Goal: Check status: Check status

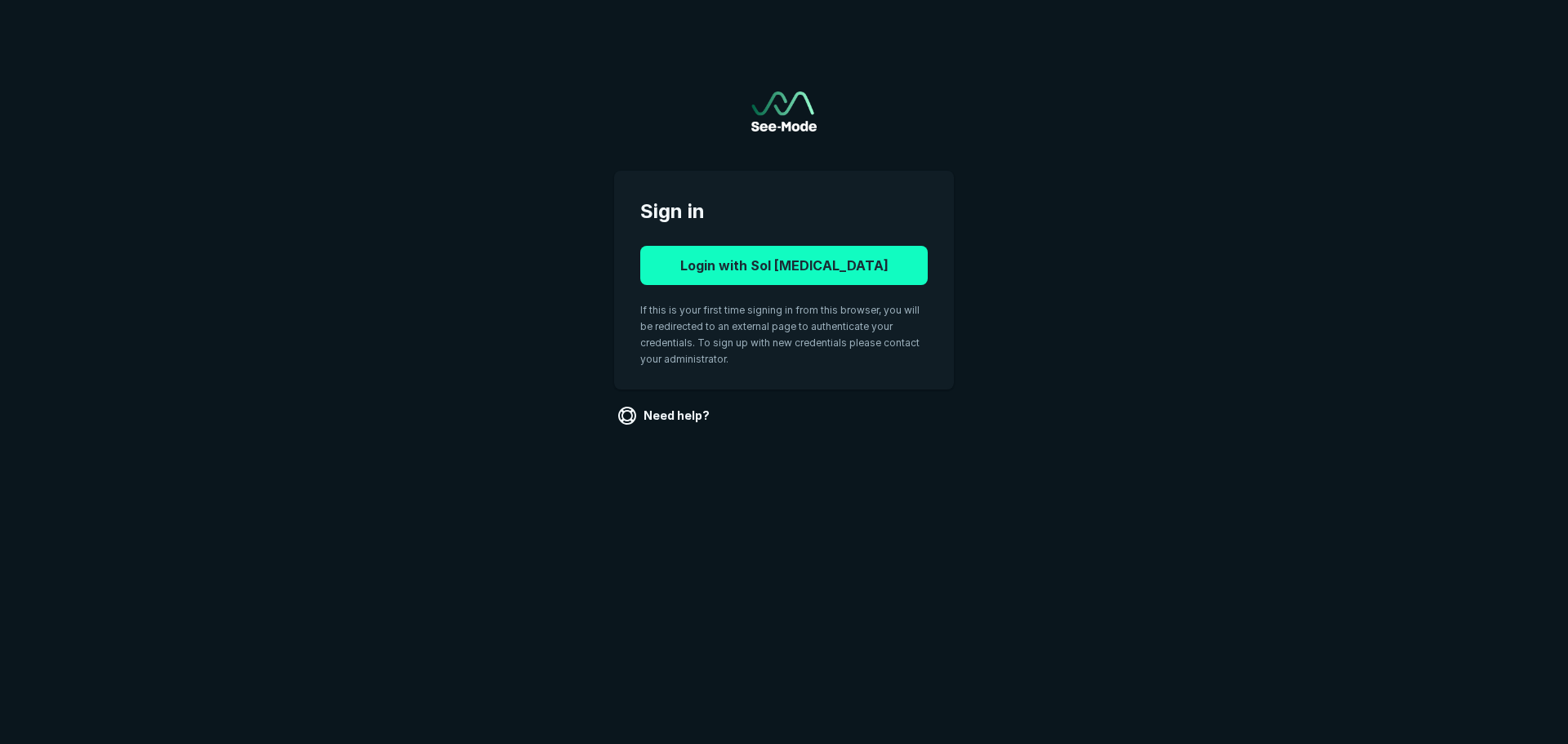
click at [804, 273] on button "Login with Sol [MEDICAL_DATA]" at bounding box center [784, 265] width 288 height 40
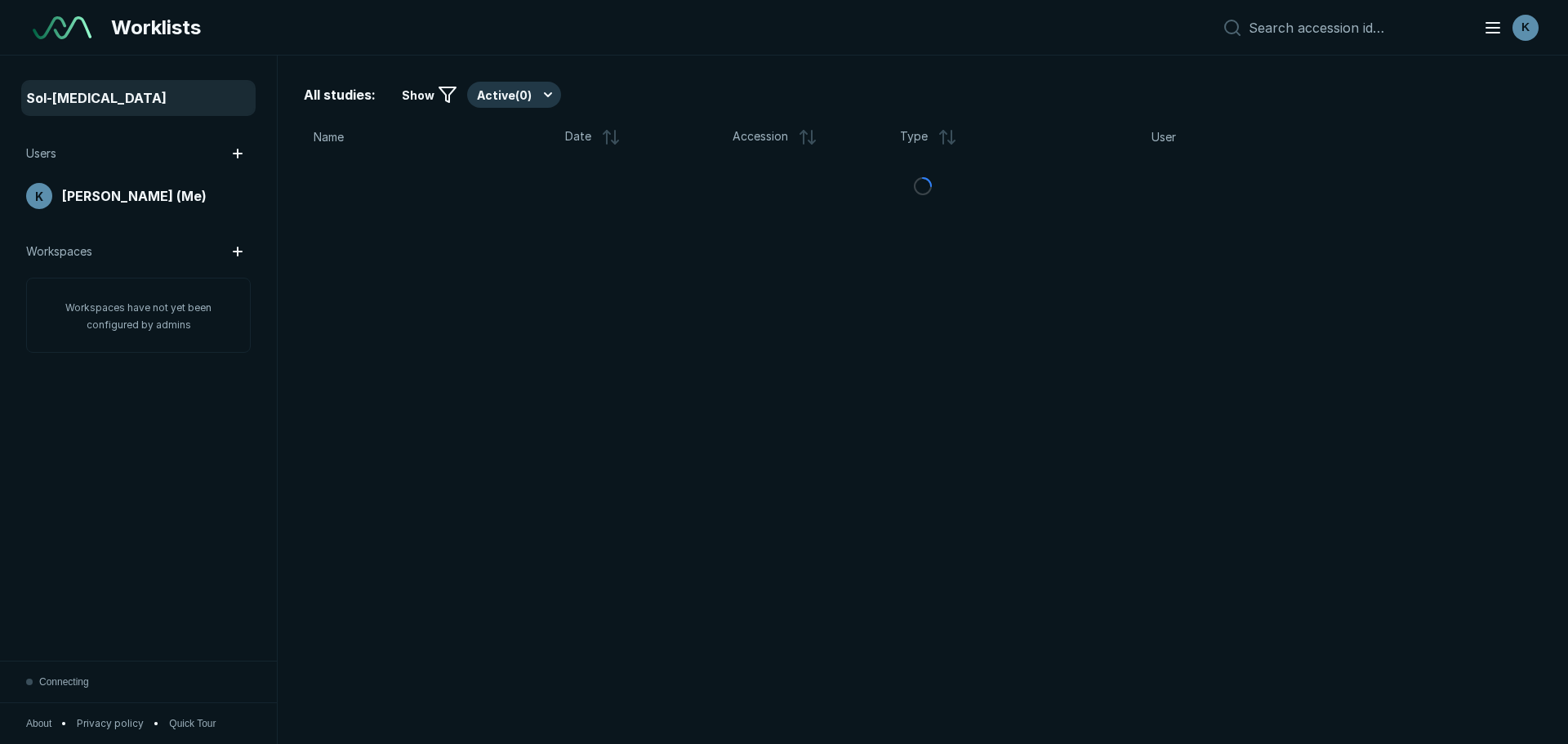
scroll to position [4899, 7645]
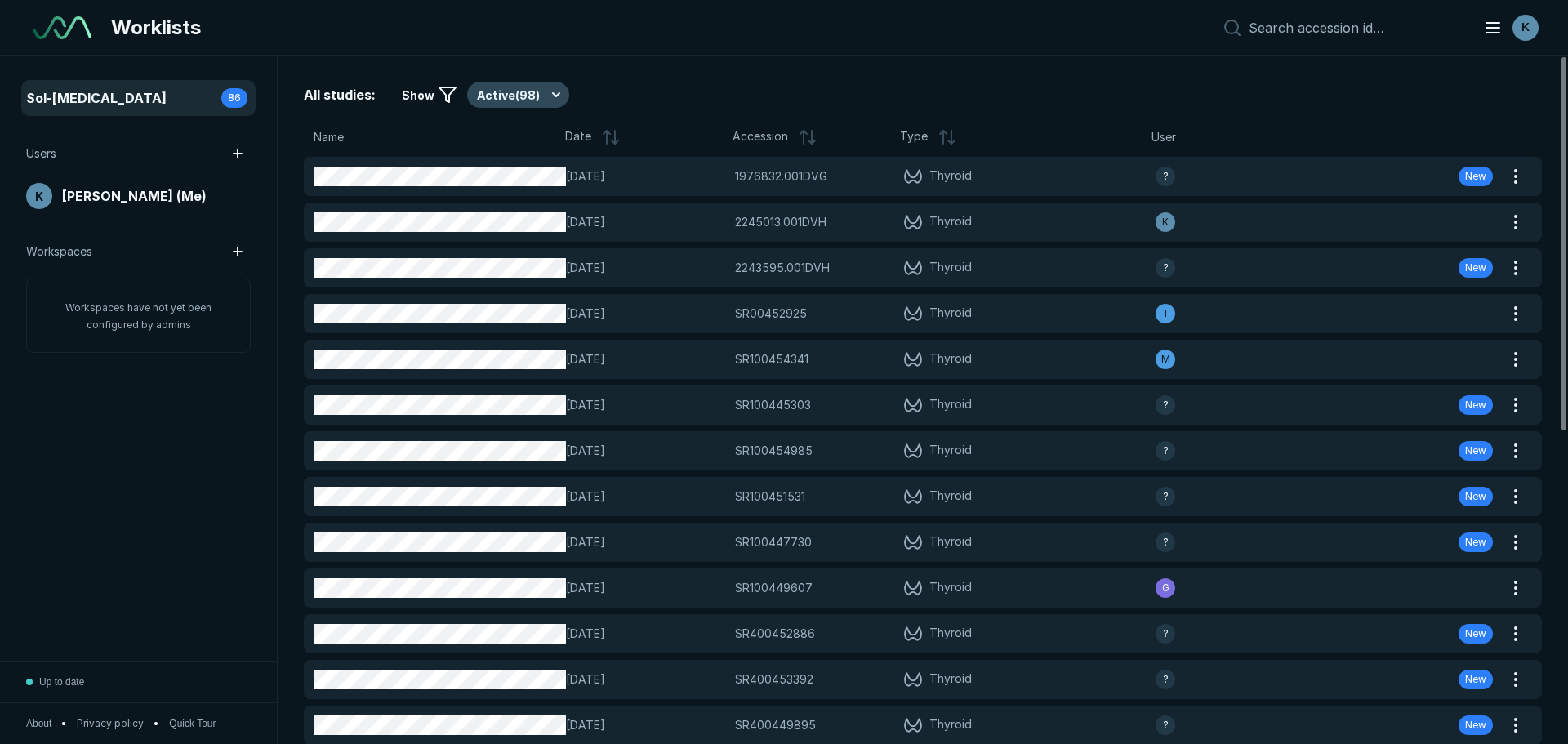
click at [498, 95] on button "Active ( 98 )" at bounding box center [518, 95] width 103 height 26
click at [495, 181] on span "Completed ( 21 )" at bounding box center [525, 174] width 79 height 18
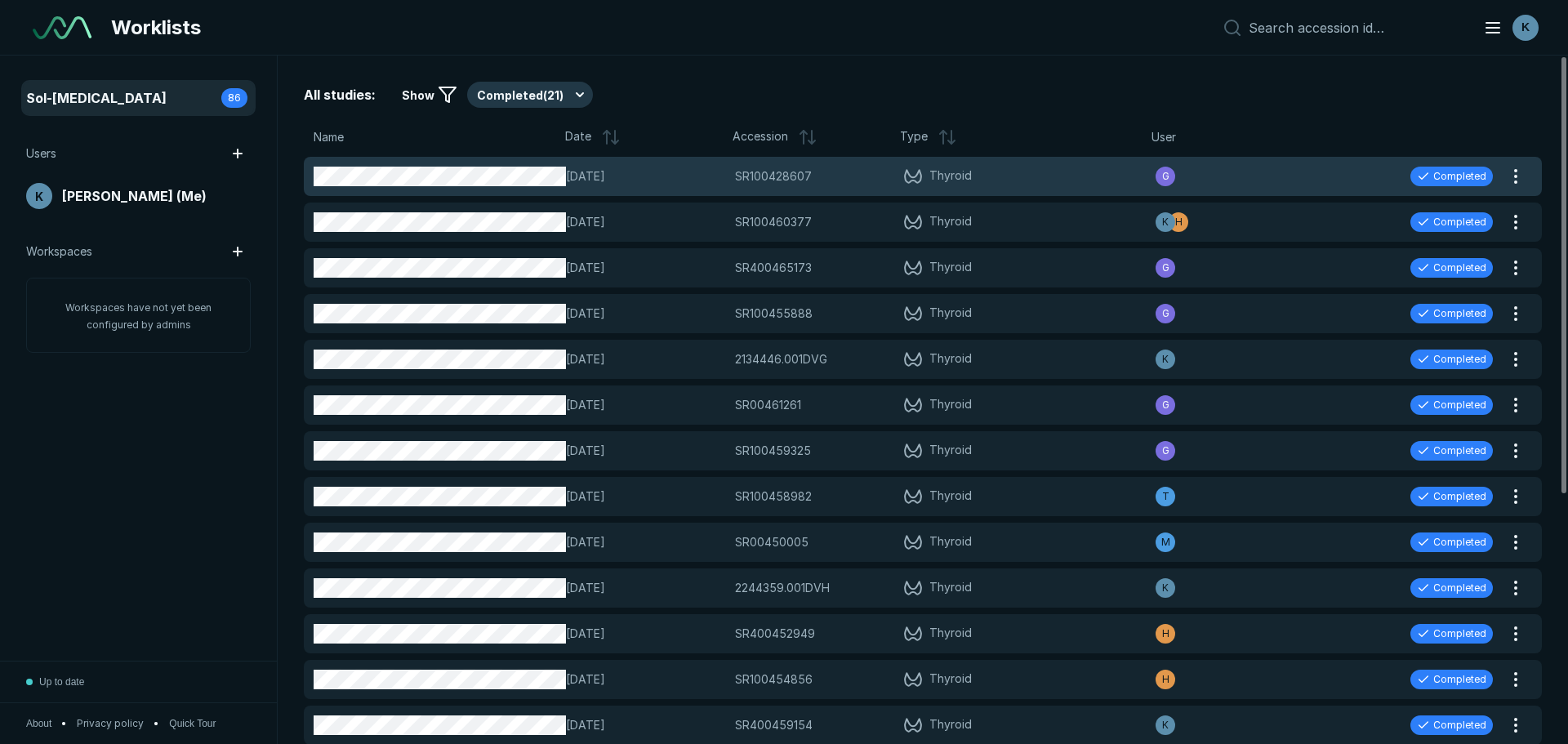
click at [669, 182] on span "15-OCT-2025" at bounding box center [645, 176] width 159 height 18
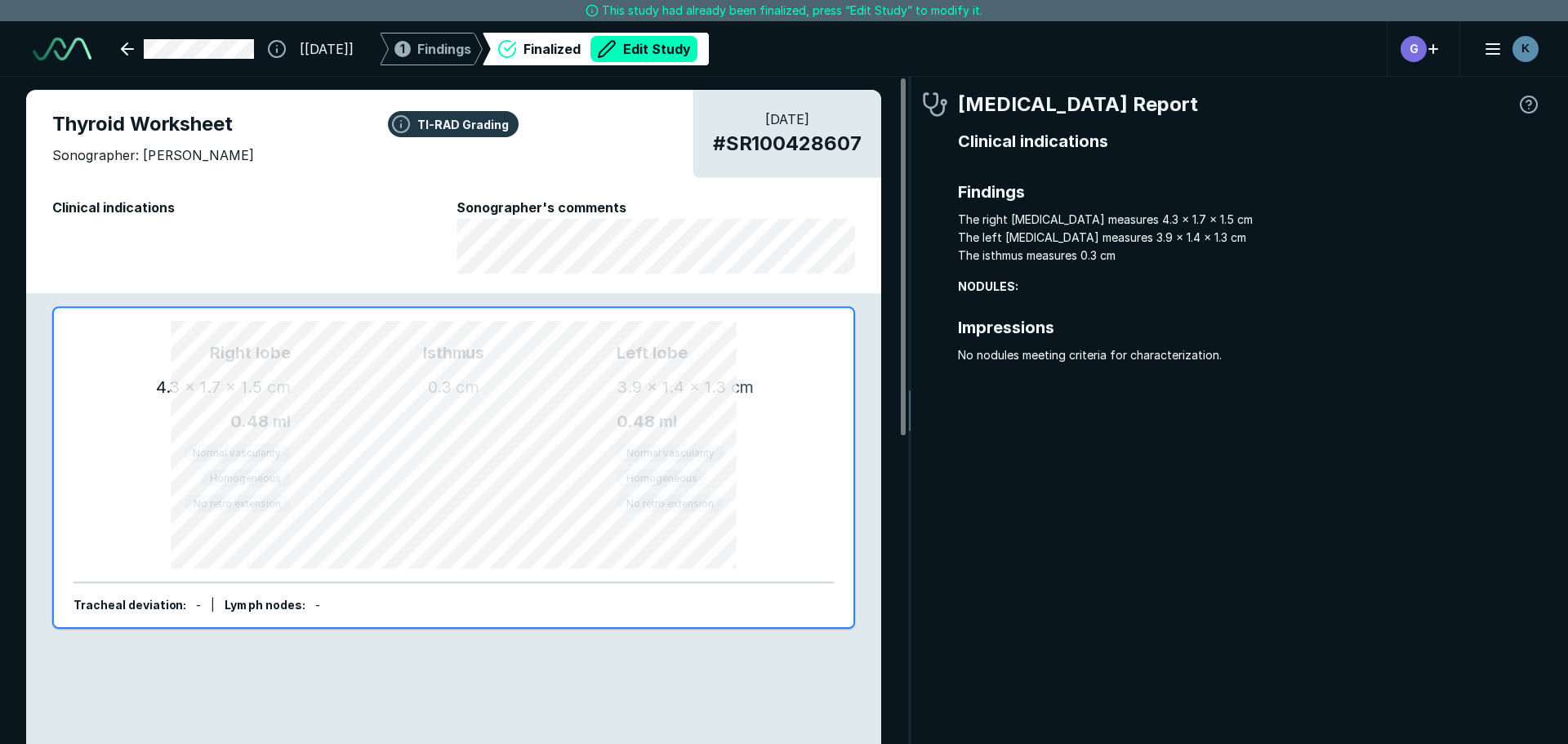
scroll to position [5006, 4863]
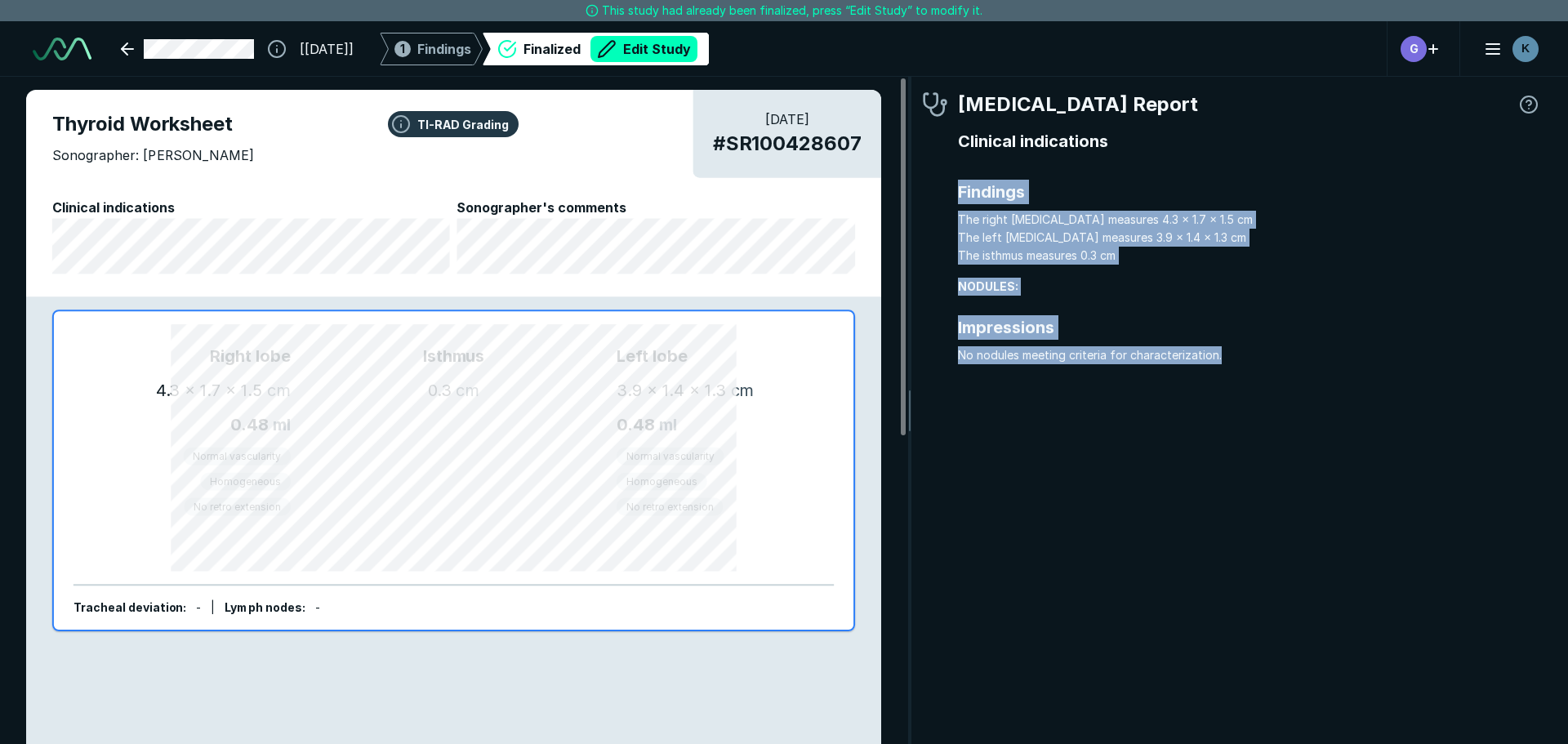
drag, startPoint x: 1227, startPoint y: 358, endPoint x: 952, endPoint y: 183, distance: 326.0
click at [952, 183] on div "Radiologist Report Clinical indications Findings The right lobe measures 4.3 x …" at bounding box center [1232, 245] width 620 height 310
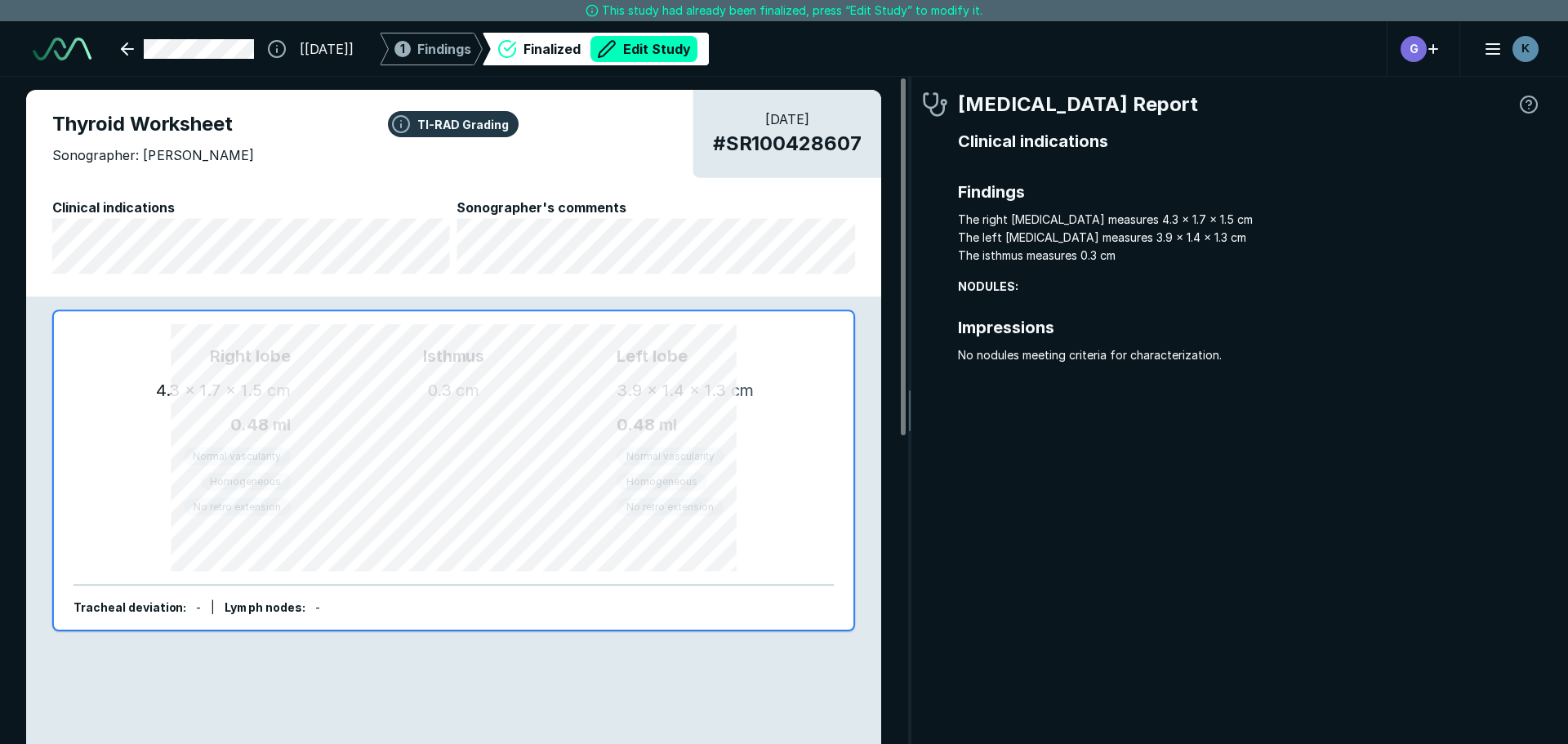
click at [567, 49] on div "Finalized Edit Study" at bounding box center [611, 49] width 174 height 26
click at [196, 40] on link at bounding box center [187, 49] width 152 height 33
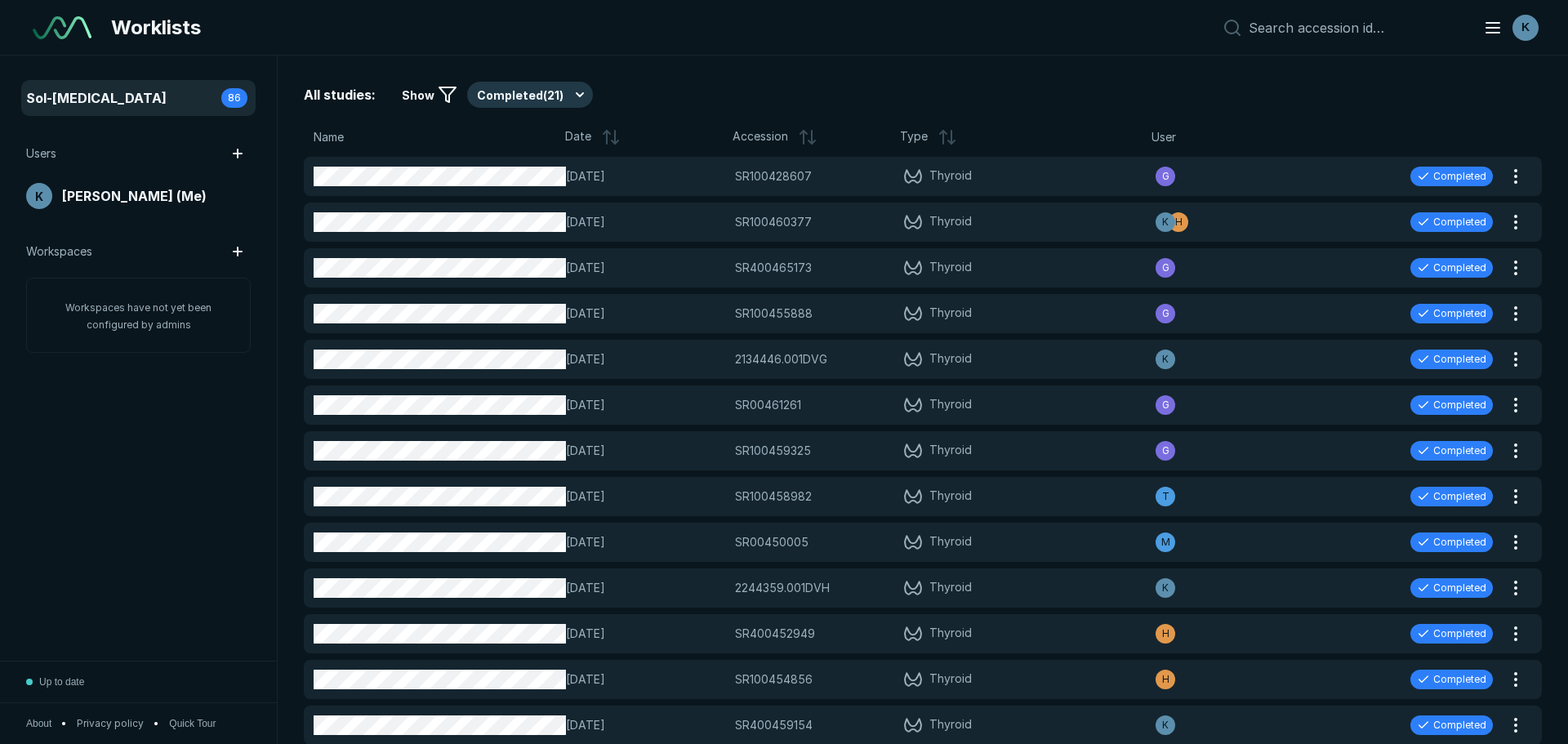
scroll to position [4899, 7645]
